Goal: Information Seeking & Learning: Understand process/instructions

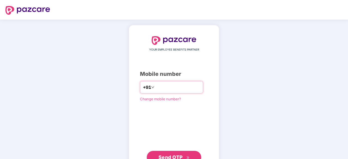
click at [170, 87] on input "number" at bounding box center [177, 87] width 45 height 9
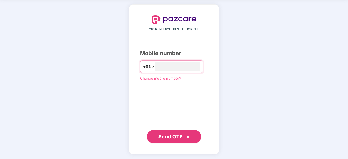
scroll to position [20, 0]
click at [179, 135] on span "Send OTP" at bounding box center [170, 137] width 24 height 6
click at [168, 66] on input "*********" at bounding box center [177, 67] width 45 height 9
type input "**********"
click at [177, 131] on button "Send OTP" at bounding box center [174, 136] width 54 height 13
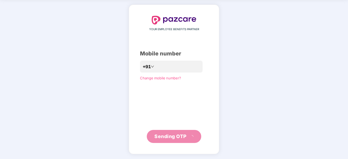
scroll to position [18, 0]
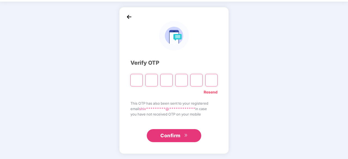
paste input "*"
type input "*"
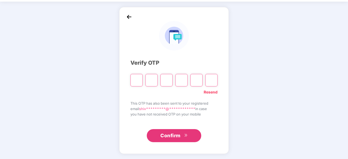
type input "*"
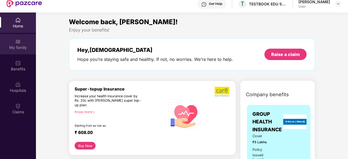
click at [15, 48] on div "My family" at bounding box center [18, 47] width 36 height 5
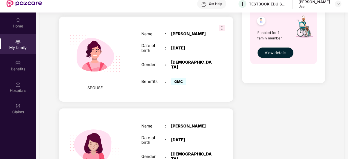
scroll to position [257, 0]
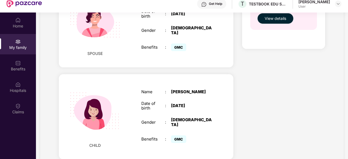
click at [108, 112] on img at bounding box center [94, 111] width 63 height 63
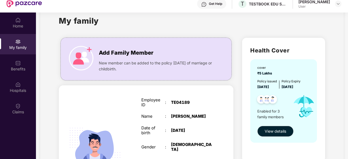
scroll to position [12, 0]
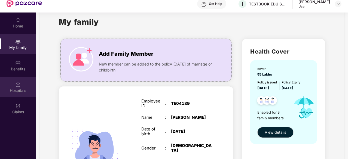
click at [18, 86] on img at bounding box center [17, 84] width 5 height 5
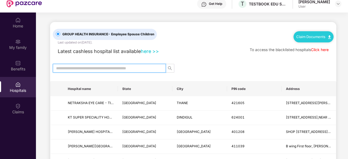
click at [139, 65] on input "text" at bounding box center [107, 68] width 102 height 6
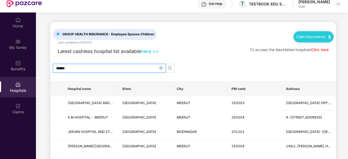
type input "******"
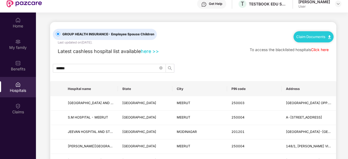
click at [155, 52] on link "here >>" at bounding box center [150, 51] width 18 height 6
click at [301, 36] on link "Claim Documents" at bounding box center [313, 37] width 35 height 4
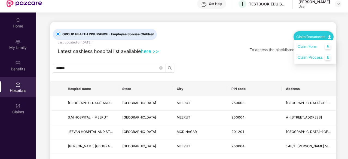
click at [304, 56] on link "Claim Process" at bounding box center [314, 58] width 35 height 12
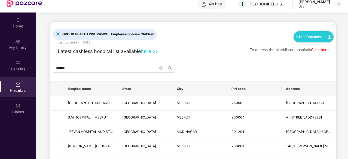
click at [315, 50] on link "Click here" at bounding box center [320, 50] width 18 height 4
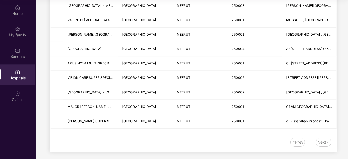
scroll to position [30, 0]
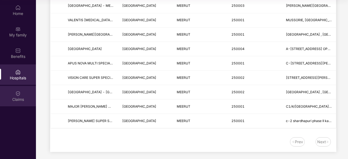
click at [24, 93] on div "Claims" at bounding box center [18, 96] width 36 height 20
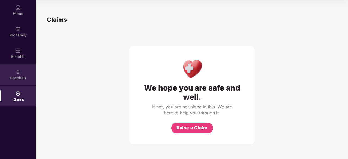
click at [18, 73] on img at bounding box center [17, 71] width 5 height 5
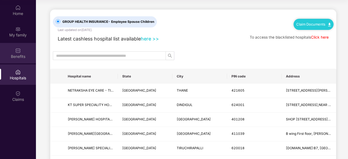
click at [21, 56] on div "Benefits" at bounding box center [18, 56] width 36 height 5
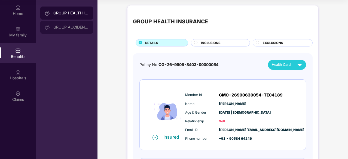
click at [52, 29] on div at bounding box center [49, 27] width 9 height 6
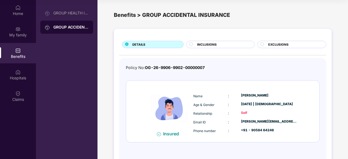
scroll to position [17, 0]
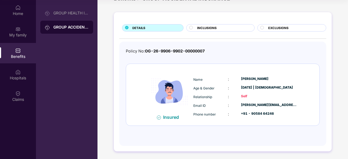
click at [211, 27] on span "INCLUSIONS" at bounding box center [207, 28] width 20 height 5
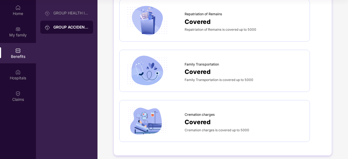
scroll to position [389, 0]
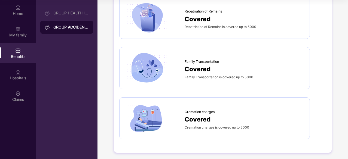
click at [222, 71] on div "Covered" at bounding box center [243, 69] width 119 height 10
click at [214, 65] on div "Covered" at bounding box center [243, 69] width 119 height 10
click at [201, 65] on span "Covered" at bounding box center [197, 69] width 26 height 10
click at [162, 63] on img at bounding box center [147, 68] width 44 height 31
click at [206, 69] on span "Covered" at bounding box center [197, 69] width 26 height 10
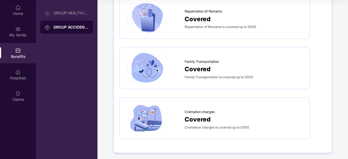
click at [148, 118] on img at bounding box center [147, 118] width 44 height 31
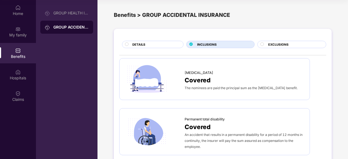
scroll to position [0, 0]
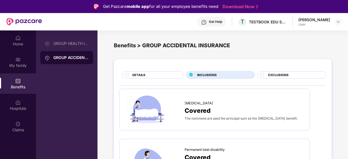
click at [286, 76] on span "EXCLUSIONS" at bounding box center [278, 75] width 20 height 5
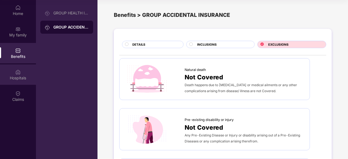
click at [23, 72] on div "Hospitals" at bounding box center [18, 74] width 36 height 20
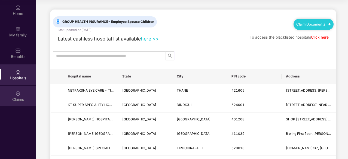
click at [19, 96] on img at bounding box center [17, 93] width 5 height 5
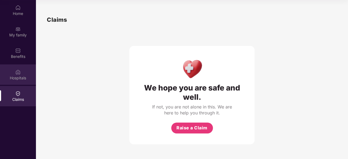
click at [31, 73] on div "Hospitals" at bounding box center [18, 74] width 36 height 20
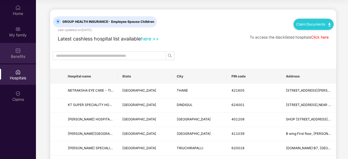
click at [27, 55] on div "Benefits" at bounding box center [18, 56] width 36 height 5
